Goal: Task Accomplishment & Management: Manage account settings

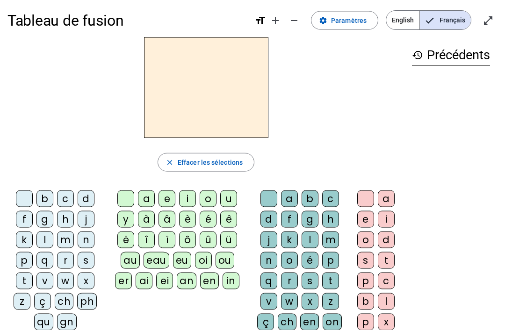
click at [359, 22] on span "Paramètres" at bounding box center [349, 20] width 36 height 11
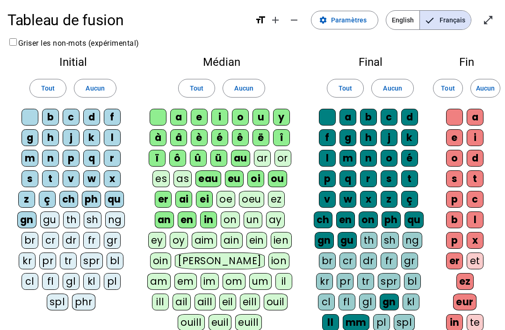
click at [32, 218] on div "gn" at bounding box center [26, 220] width 19 height 17
click at [121, 203] on div "qu" at bounding box center [114, 199] width 19 height 17
click at [94, 199] on div "ph" at bounding box center [91, 199] width 19 height 17
click at [69, 200] on div "ch" at bounding box center [68, 199] width 19 height 17
click at [49, 198] on div "ç" at bounding box center [47, 199] width 17 height 17
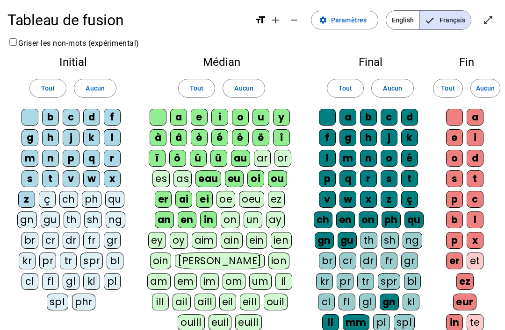
click at [211, 216] on div "in" at bounding box center [208, 220] width 17 height 17
click at [184, 215] on div "en" at bounding box center [187, 220] width 19 height 17
click at [164, 220] on div "an" at bounding box center [164, 220] width 19 height 17
click at [168, 201] on div "er" at bounding box center [163, 199] width 17 height 17
click at [191, 194] on div "ai" at bounding box center [183, 199] width 17 height 17
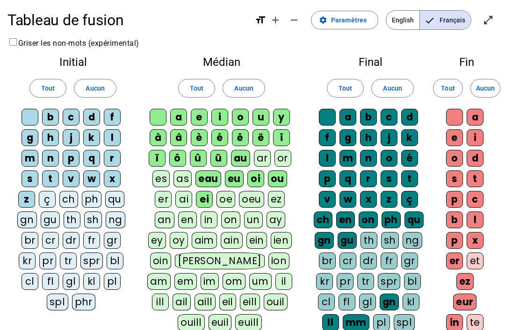
click at [212, 195] on div "ei" at bounding box center [204, 199] width 17 height 17
click at [213, 176] on div "eau" at bounding box center [208, 179] width 26 height 17
click at [235, 169] on letter-bubble "au" at bounding box center [242, 160] width 23 height 21
click at [268, 176] on div "ou" at bounding box center [277, 179] width 19 height 17
click at [261, 178] on div "oi" at bounding box center [255, 179] width 17 height 17
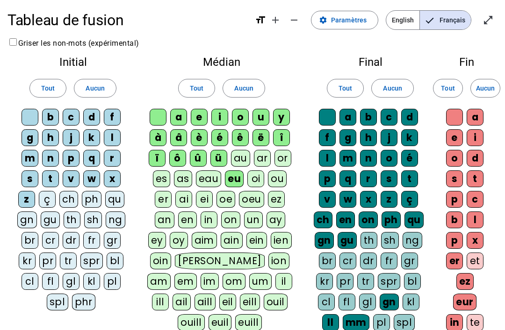
click at [242, 182] on div "eu" at bounding box center [234, 179] width 19 height 17
click at [220, 155] on div "ü" at bounding box center [218, 158] width 17 height 17
click at [199, 157] on div "û" at bounding box center [198, 158] width 17 height 17
click at [177, 159] on div "ô" at bounding box center [177, 158] width 17 height 17
click at [158, 158] on div "ï" at bounding box center [157, 158] width 17 height 17
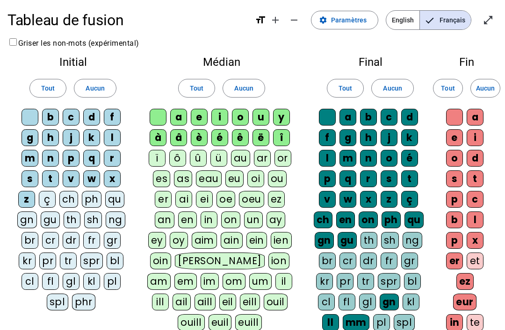
click at [157, 135] on div "à" at bounding box center [158, 137] width 17 height 17
click at [180, 135] on div "â" at bounding box center [178, 137] width 17 height 17
click at [287, 132] on div "î" at bounding box center [281, 137] width 17 height 17
click at [268, 137] on div "ë" at bounding box center [260, 137] width 17 height 17
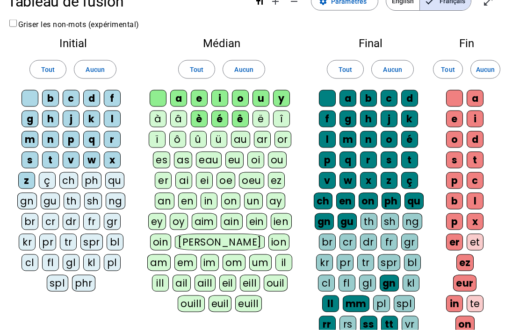
click at [322, 205] on div "ch" at bounding box center [323, 201] width 19 height 17
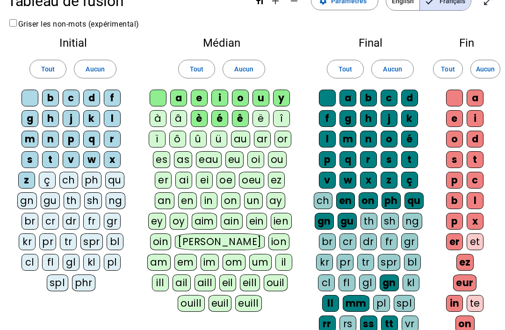
click at [337, 198] on div "en" at bounding box center [345, 200] width 19 height 17
click at [367, 200] on div "on" at bounding box center [367, 200] width 19 height 17
click at [391, 199] on div "ph" at bounding box center [390, 200] width 19 height 17
click at [414, 198] on div "qu" at bounding box center [413, 200] width 19 height 17
click at [328, 222] on div "gn" at bounding box center [323, 221] width 19 height 17
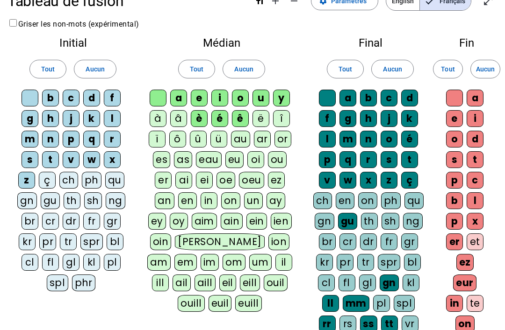
click at [384, 289] on div "gn" at bounding box center [388, 283] width 19 height 17
click at [327, 304] on div "ll" at bounding box center [330, 303] width 17 height 17
click at [327, 323] on div "rr" at bounding box center [327, 324] width 17 height 17
click at [370, 326] on div "ss" at bounding box center [368, 324] width 17 height 17
click at [367, 322] on div "ss" at bounding box center [368, 324] width 17 height 17
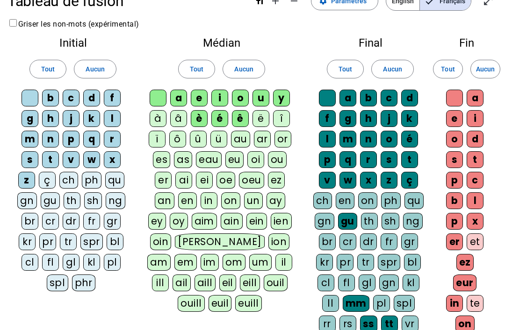
click at [390, 323] on div "tt" at bounding box center [389, 324] width 17 height 17
click at [357, 301] on div "mm" at bounding box center [355, 303] width 27 height 17
click at [360, 324] on div "ss" at bounding box center [368, 324] width 17 height 17
click at [463, 322] on div "on" at bounding box center [464, 324] width 19 height 17
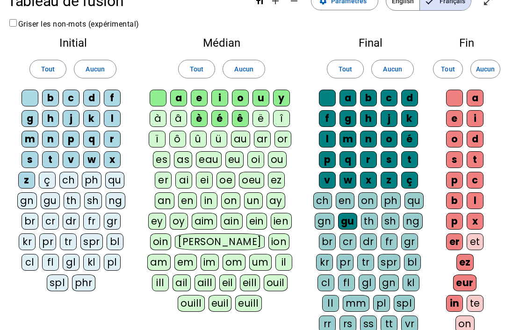
click at [451, 306] on div "in" at bounding box center [454, 303] width 17 height 17
click at [466, 281] on div "eur" at bounding box center [464, 283] width 23 height 17
click at [463, 275] on div "eur" at bounding box center [454, 283] width 22 height 17
click at [456, 243] on div "er" at bounding box center [454, 242] width 17 height 17
click at [463, 261] on div "ez" at bounding box center [464, 262] width 17 height 17
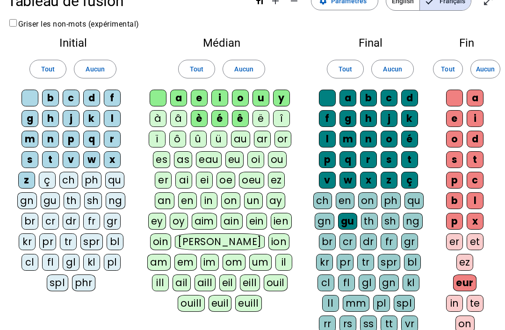
click at [461, 281] on div "eur" at bounding box center [464, 283] width 23 height 17
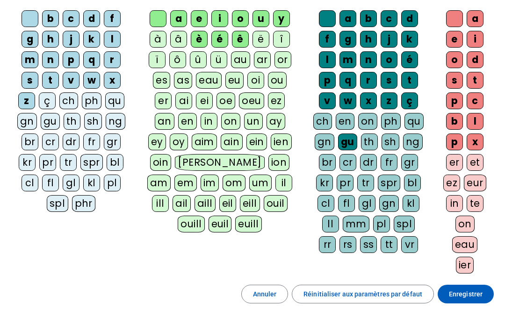
click at [472, 301] on span at bounding box center [465, 294] width 56 height 22
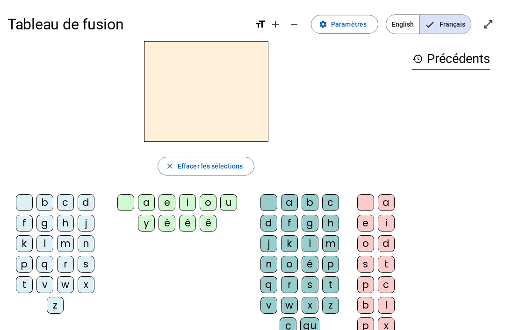
click at [356, 19] on span "Paramètres" at bounding box center [349, 24] width 36 height 11
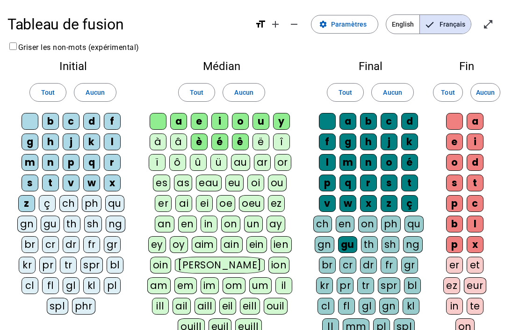
click at [344, 249] on div "gu" at bounding box center [347, 244] width 19 height 17
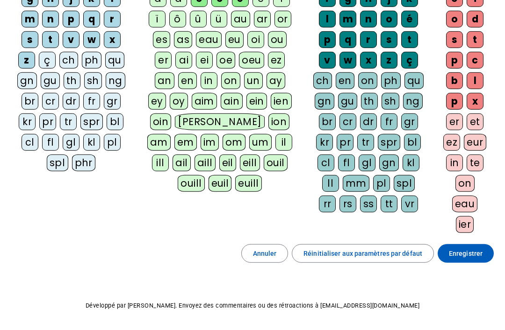
click at [475, 255] on span "Enregistrer" at bounding box center [466, 253] width 34 height 11
